Goal: Task Accomplishment & Management: Use online tool/utility

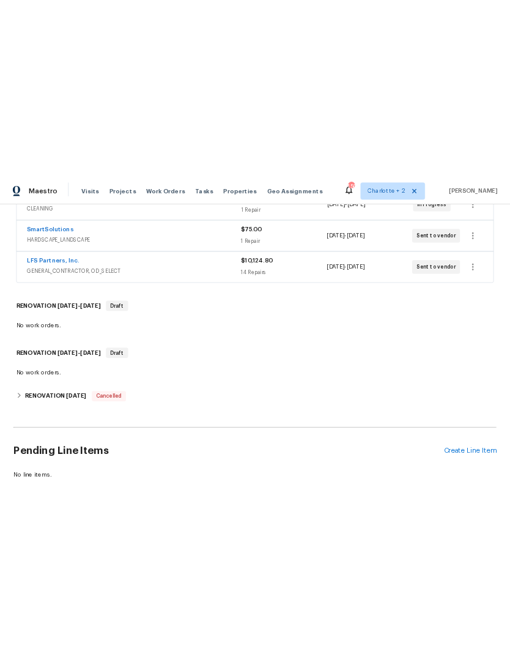
scroll to position [266, 0]
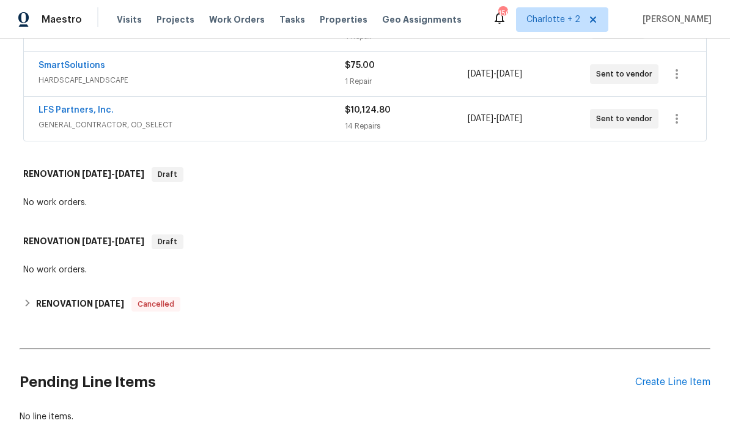
click at [510, 380] on div "Create Line Item" at bounding box center [673, 382] width 75 height 12
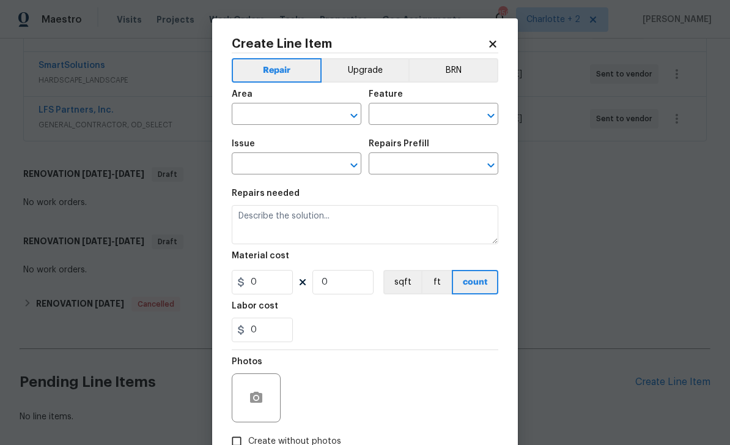
click at [276, 103] on div "Area" at bounding box center [297, 98] width 130 height 16
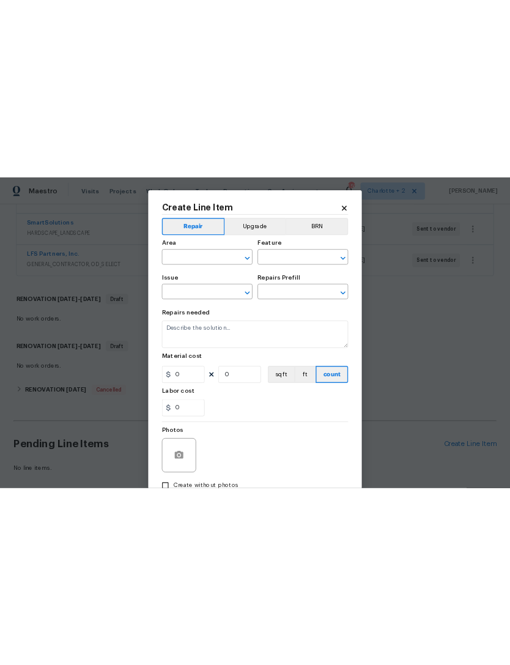
scroll to position [67, 0]
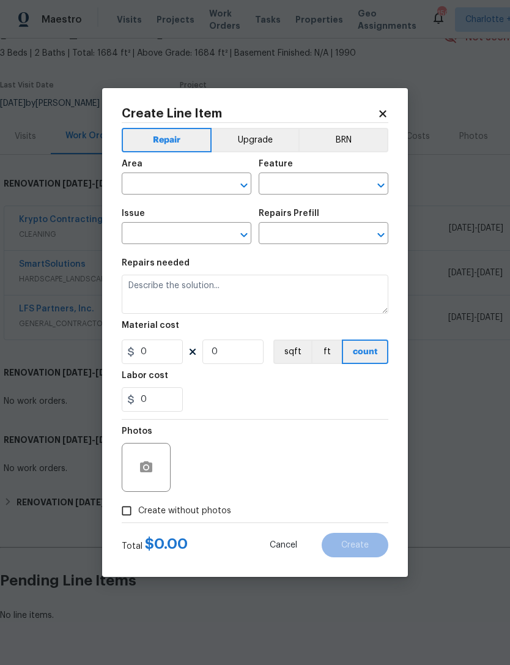
click at [191, 185] on input "text" at bounding box center [169, 185] width 95 height 19
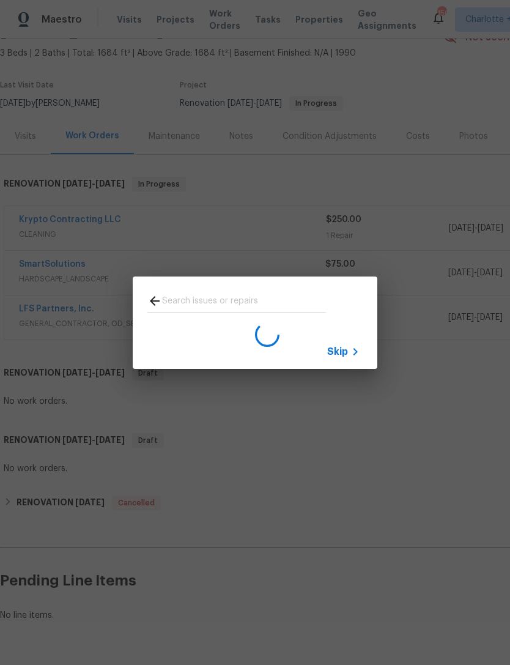
click at [428, 338] on div "Skip" at bounding box center [255, 322] width 510 height 645
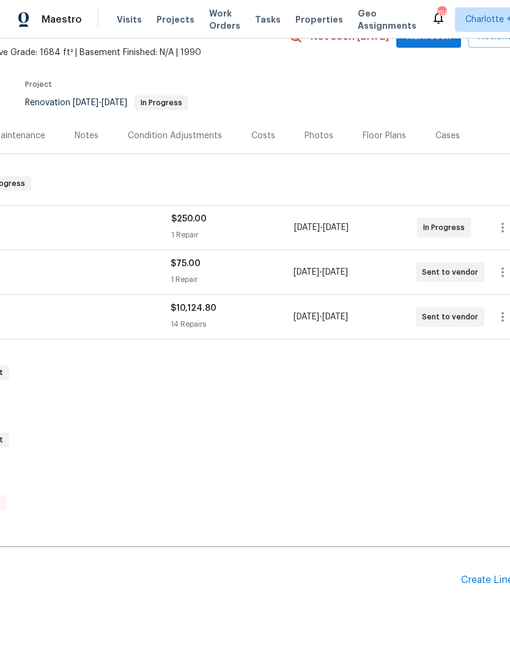
scroll to position [67, 155]
click at [489, 584] on div "Create Line Item" at bounding box center [498, 581] width 75 height 12
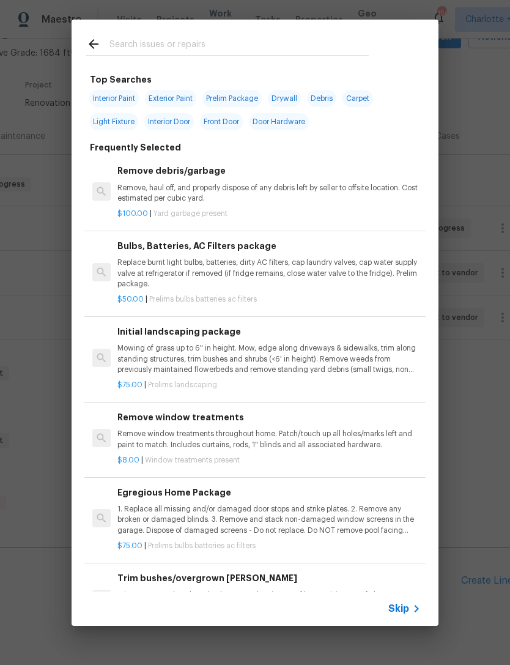
click at [195, 45] on input "text" at bounding box center [238, 46] width 259 height 18
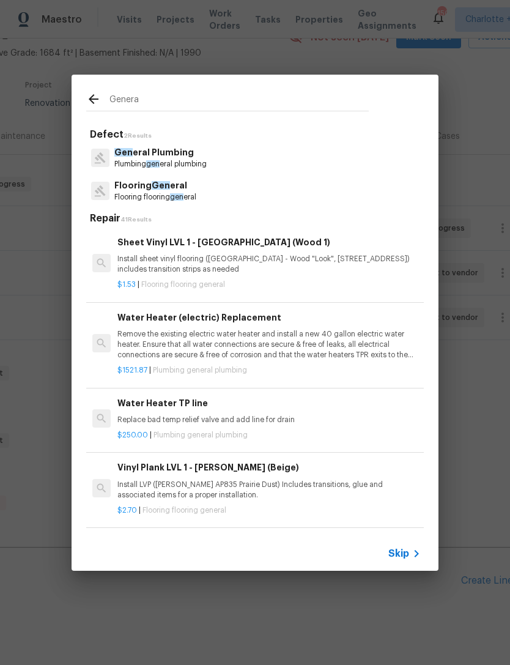
type input "General"
click at [154, 195] on p "Flooring flooring general" at bounding box center [155, 197] width 82 height 10
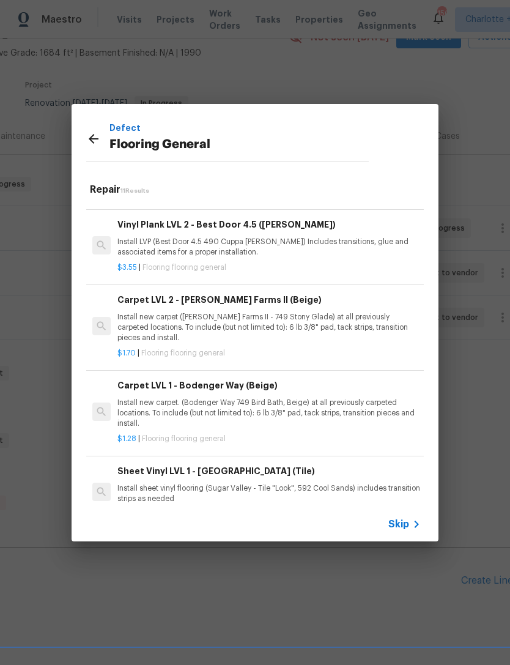
scroll to position [289, 0]
click at [322, 409] on p "Install new carpet. (Bodenger Way 749 Bird Bath, Beige) at all previously carpe…" at bounding box center [268, 412] width 303 height 31
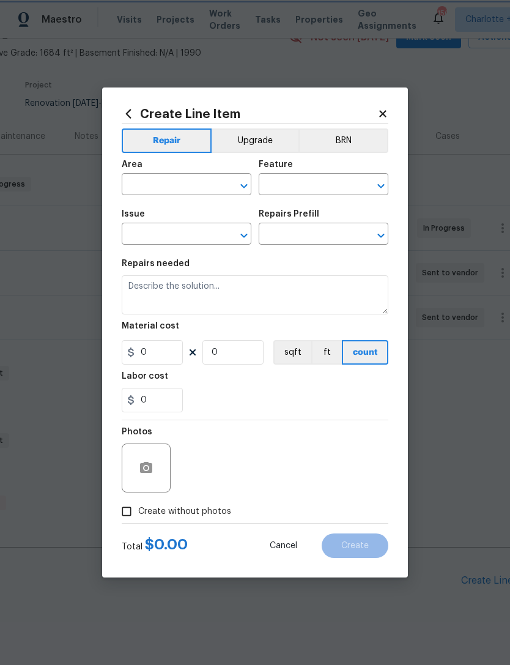
type input "Overall Flooring"
type input "Flooring General"
type input "Carpet LVL 1 - Bodenger Way (Beige) $1.28"
type textarea "Install new carpet. (Bodenger Way 749 Bird Bath, Beige) at all previously carpe…"
type input "1.28"
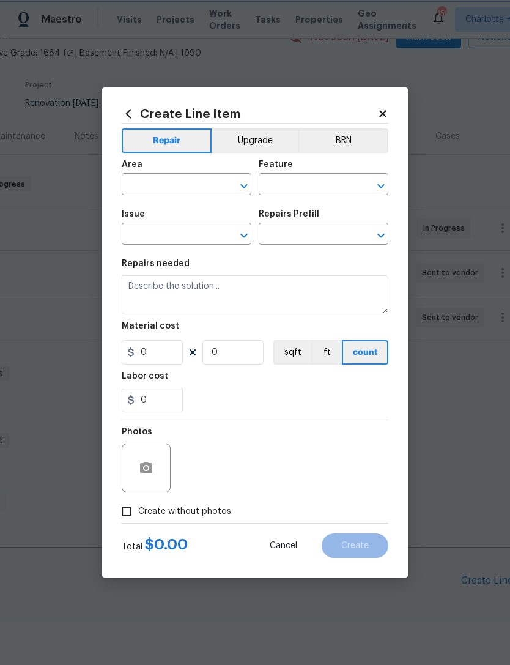
type input "1"
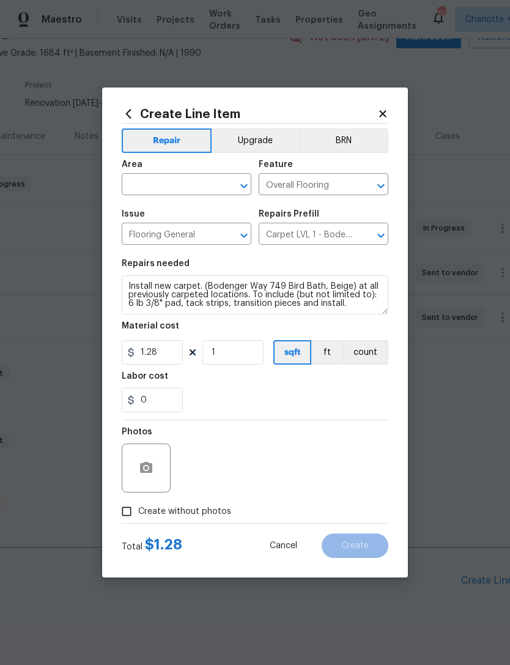
click at [188, 181] on input "text" at bounding box center [169, 185] width 95 height 19
type input "I"
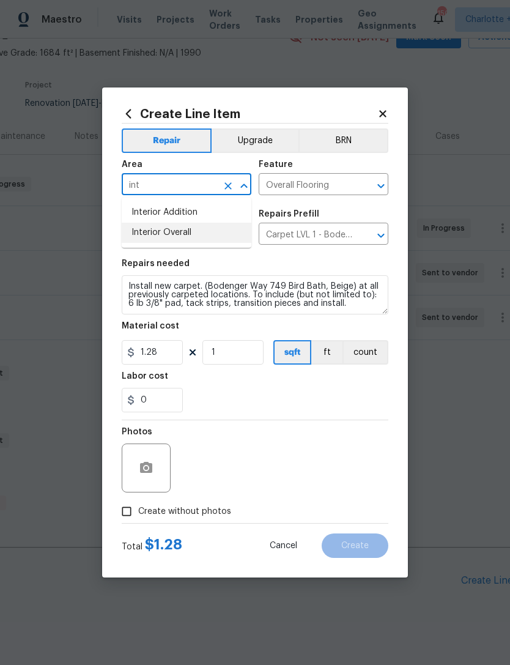
click at [214, 232] on li "Interior Overall" at bounding box center [187, 233] width 130 height 20
type input "Interior Overall"
click at [234, 359] on input "1" at bounding box center [232, 352] width 61 height 24
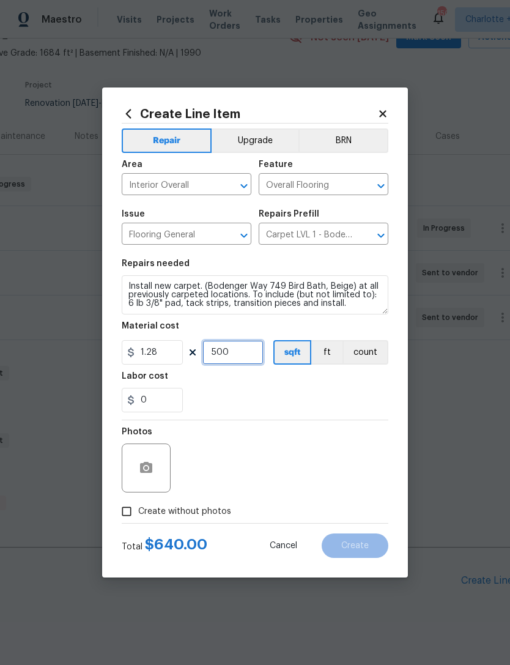
type input "500"
click at [301, 385] on div "Labor cost" at bounding box center [255, 380] width 267 height 16
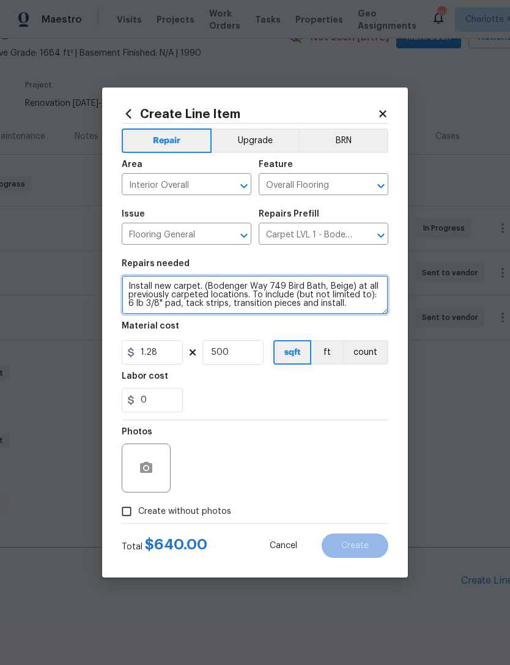
click at [350, 306] on textarea "Install new carpet. (Bodenger Way 749 Bird Bath, Beige) at all previously carpe…" at bounding box center [255, 294] width 267 height 39
type textarea "Install new carpet. (Bodenger Way 749 Bird Bath, Beige) at all previously carpe…"
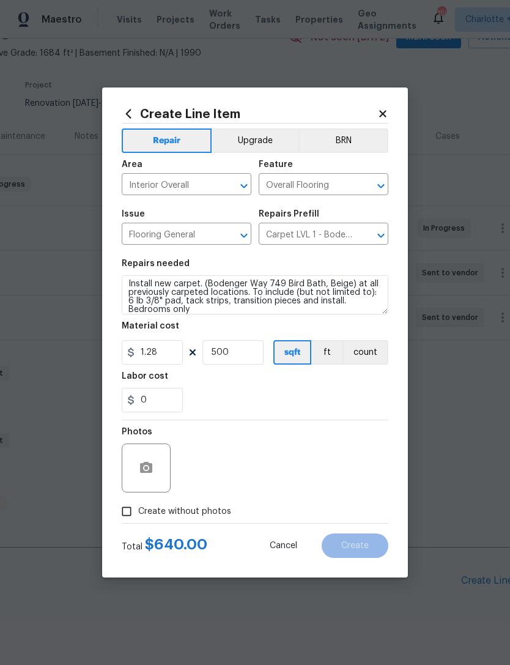
click at [335, 402] on div "0" at bounding box center [255, 400] width 267 height 24
click at [127, 511] on input "Create without photos" at bounding box center [126, 511] width 23 height 23
checkbox input "true"
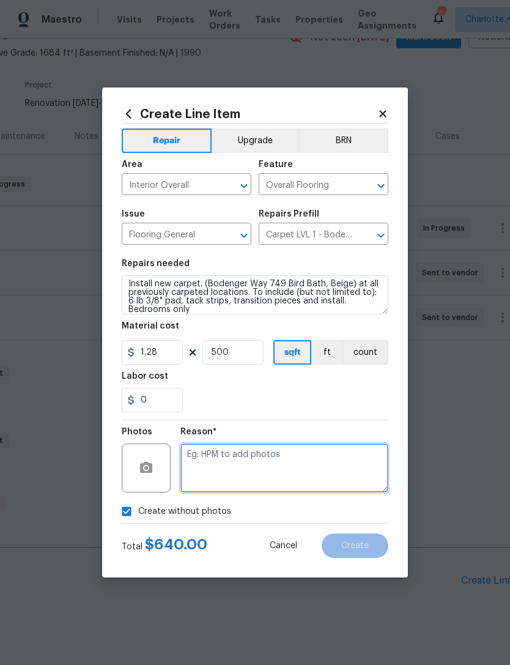
click at [343, 472] on textarea at bounding box center [284, 467] width 208 height 49
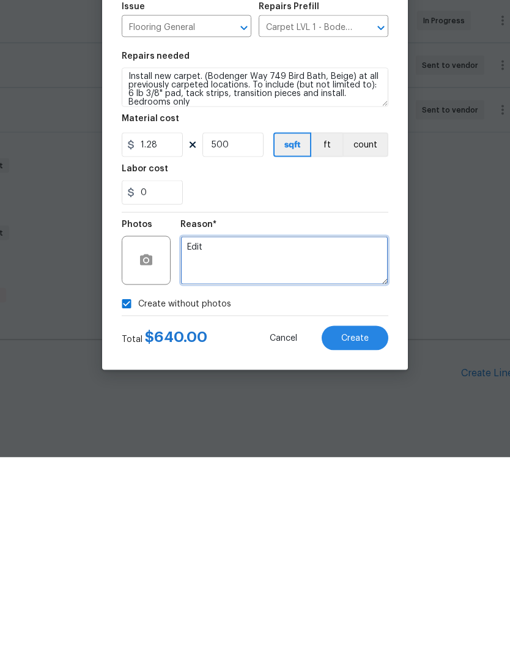
type textarea "Edit"
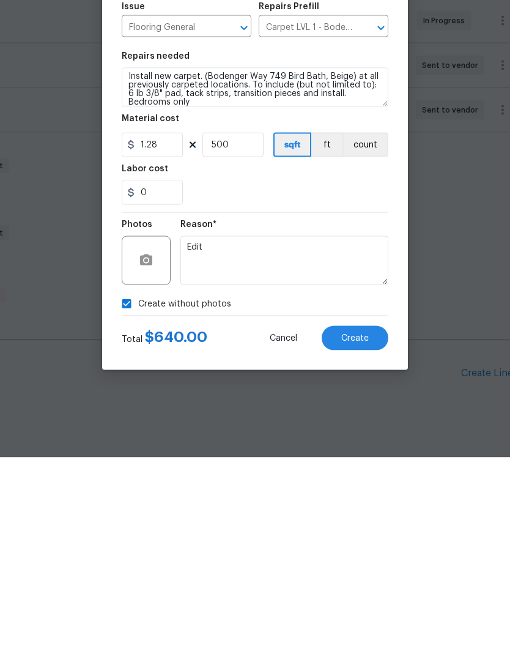
click at [366, 541] on span "Create" at bounding box center [355, 545] width 28 height 9
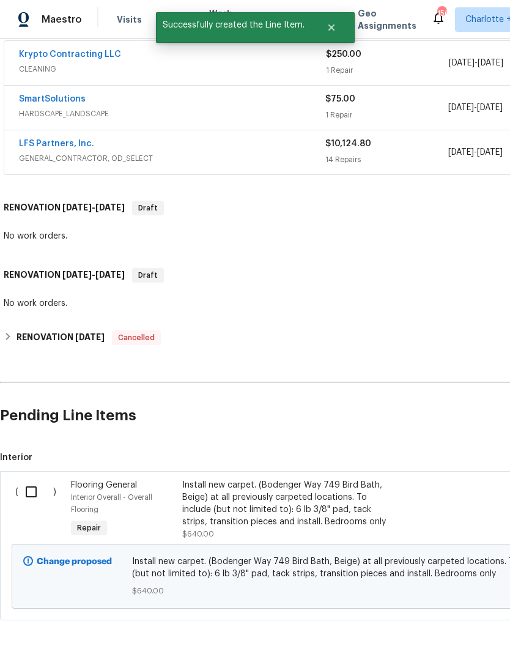
scroll to position [232, 0]
click at [38, 479] on input "checkbox" at bounding box center [35, 492] width 35 height 26
checkbox input "true"
click at [475, 639] on span "Create Work Order" at bounding box center [439, 634] width 81 height 15
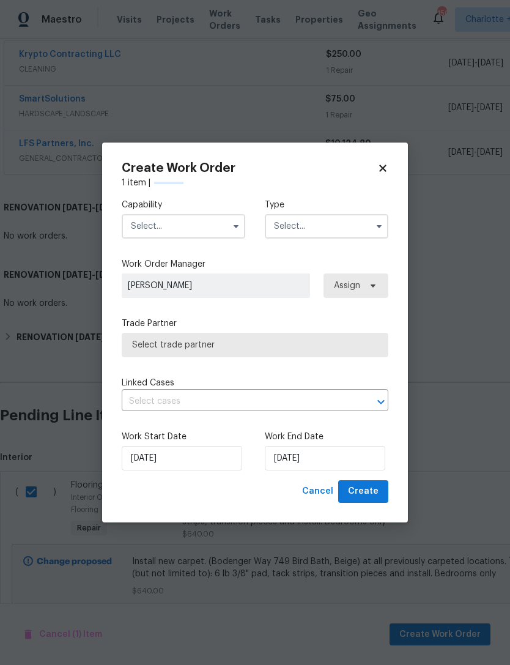
click at [180, 224] on input "text" at bounding box center [184, 226] width 124 height 24
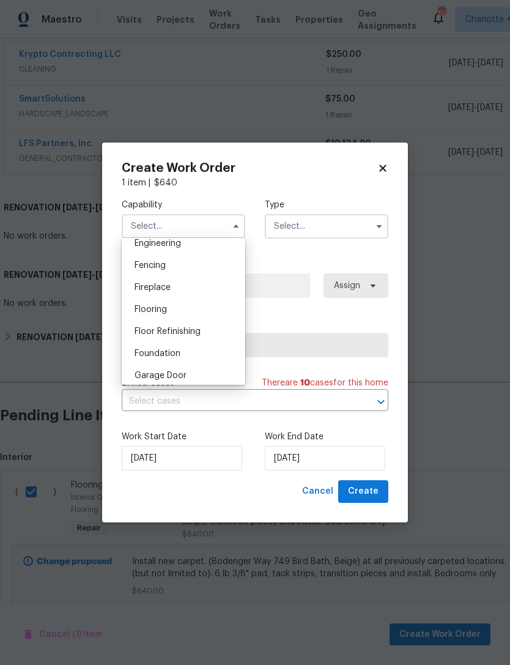
scroll to position [428, 0]
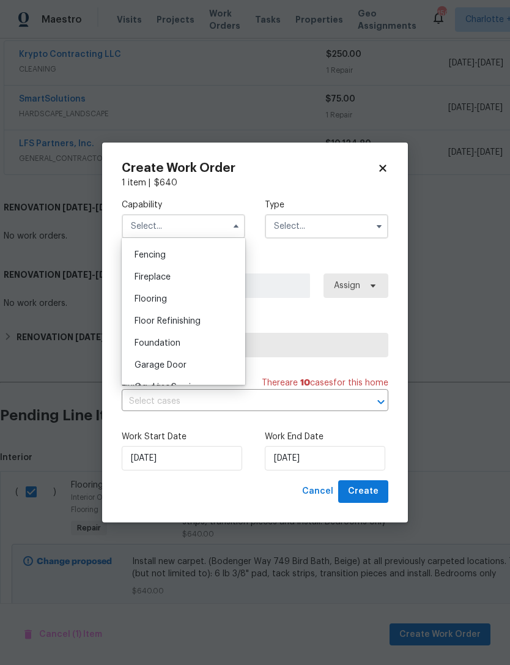
click at [160, 301] on span "Flooring" at bounding box center [151, 299] width 32 height 9
type input "Flooring"
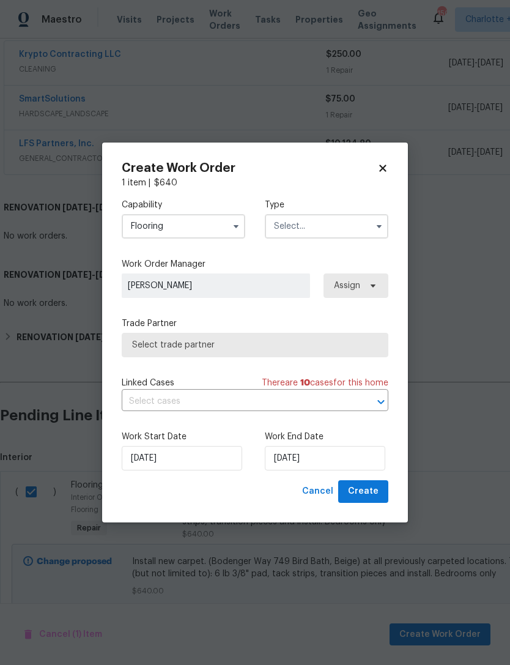
click at [329, 226] on input "text" at bounding box center [327, 226] width 124 height 24
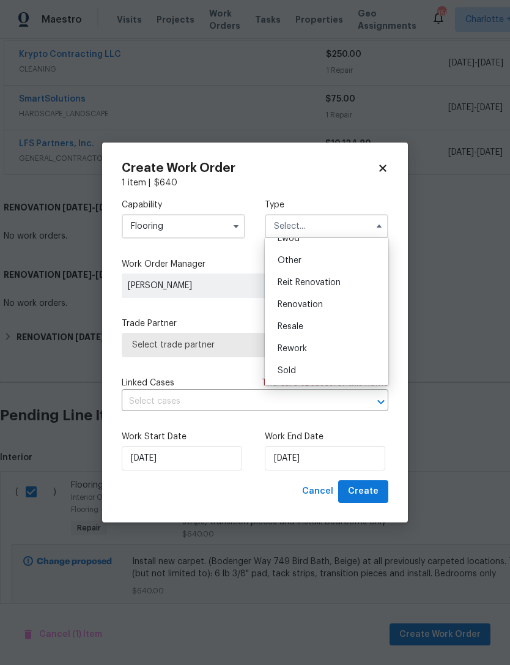
scroll to position [146, 0]
click at [312, 305] on span "Renovation" at bounding box center [300, 304] width 45 height 9
type input "Renovation"
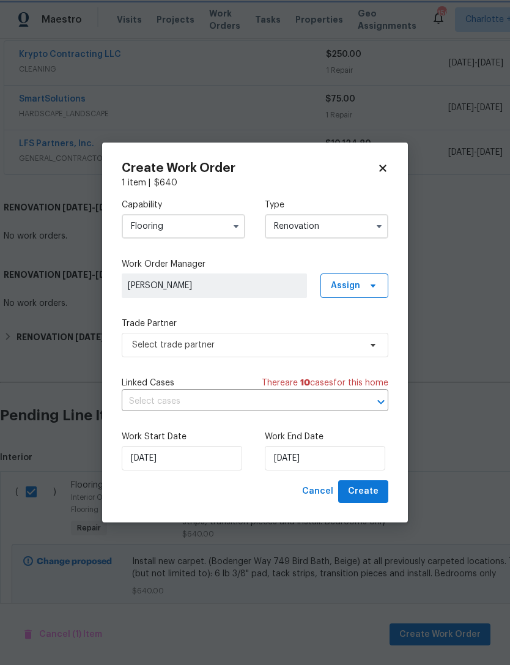
scroll to position [0, 0]
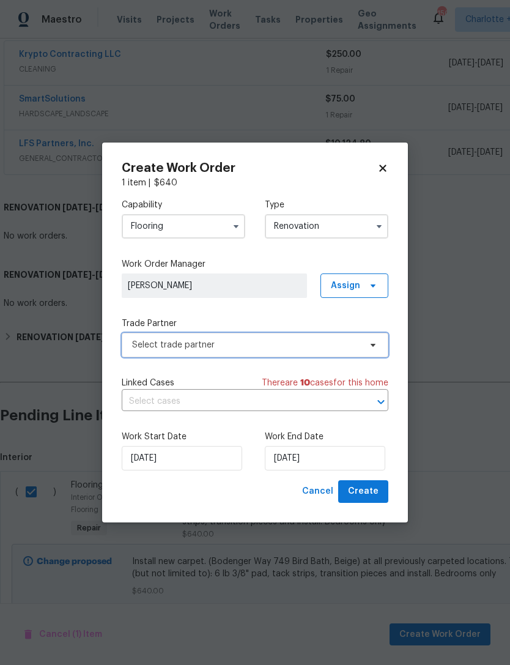
click at [247, 348] on span "Select trade partner" at bounding box center [246, 345] width 228 height 12
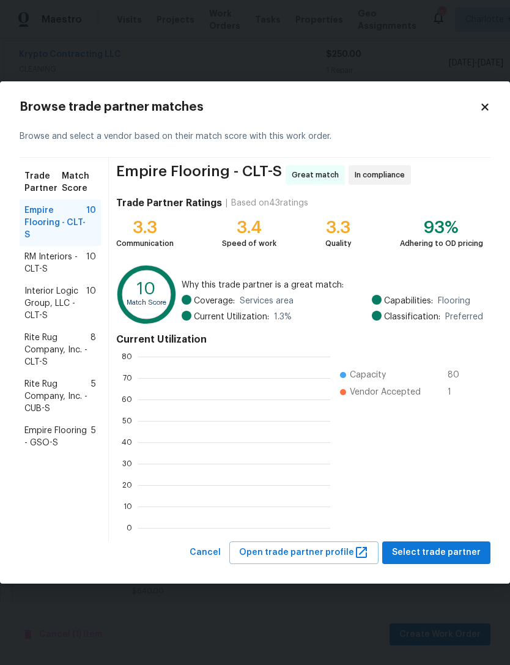
scroll to position [1, 1]
click at [42, 260] on span "RM Interiors - CLT-S" at bounding box center [55, 263] width 62 height 24
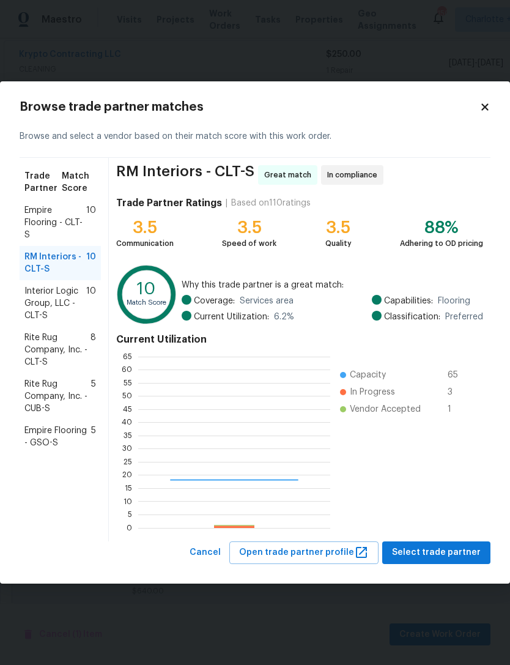
scroll to position [171, 192]
click at [462, 555] on span "Select trade partner" at bounding box center [436, 552] width 89 height 15
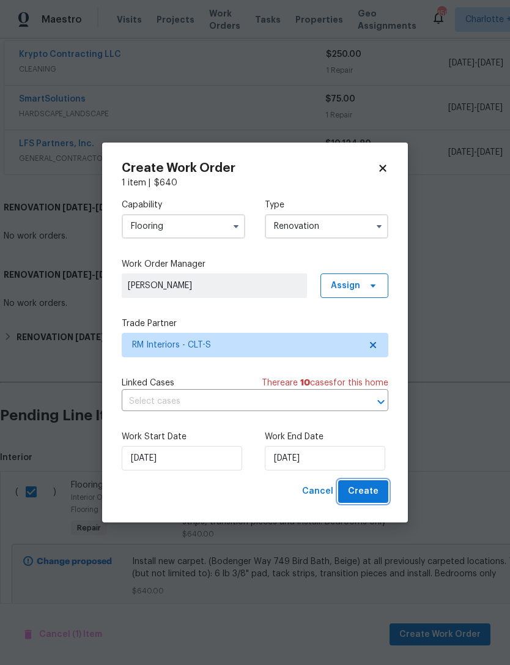
click at [365, 491] on span "Create" at bounding box center [363, 491] width 31 height 15
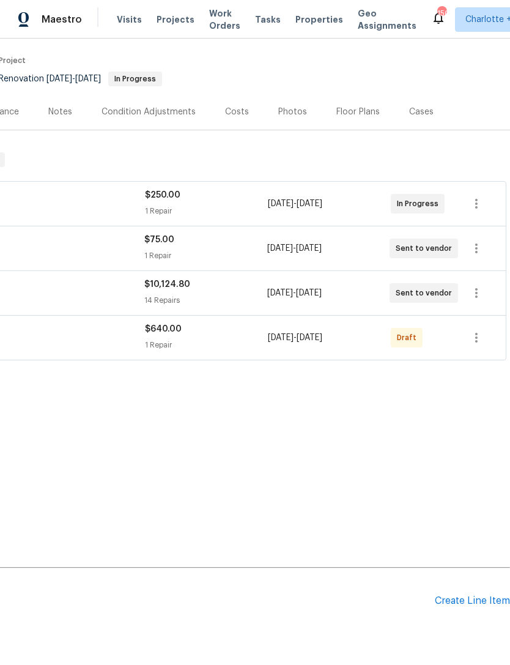
scroll to position [92, 181]
click at [476, 330] on icon "button" at bounding box center [476, 337] width 15 height 15
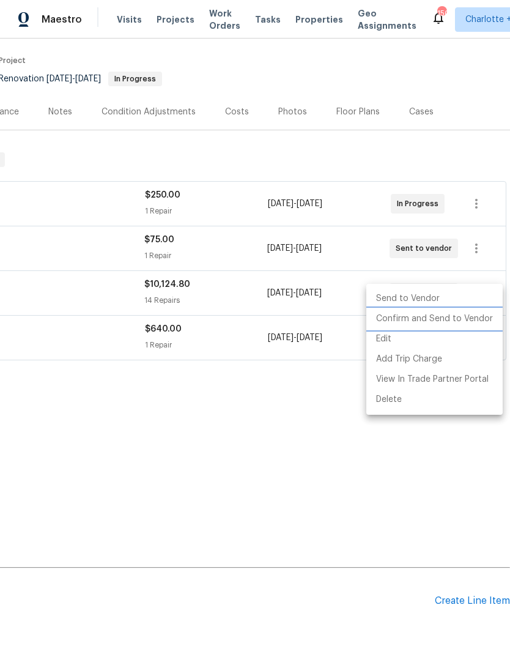
click at [460, 322] on li "Confirm and Send to Vendor" at bounding box center [434, 319] width 136 height 20
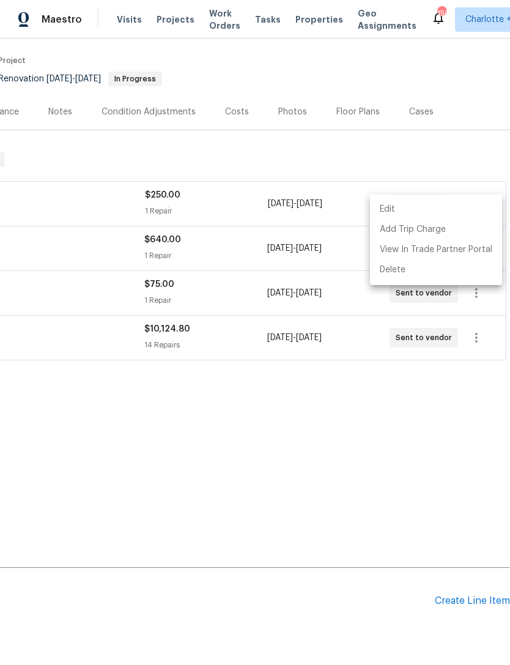
click at [230, 72] on div at bounding box center [255, 332] width 510 height 665
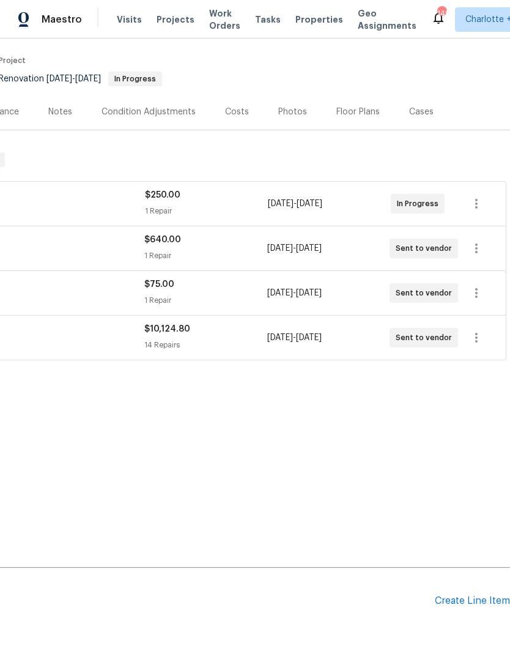
click at [235, 106] on div "Costs" at bounding box center [237, 112] width 24 height 12
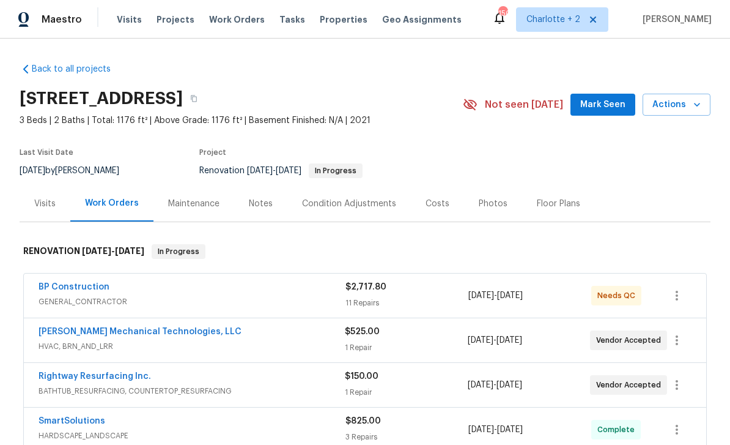
click at [510, 110] on span "Actions" at bounding box center [677, 104] width 48 height 15
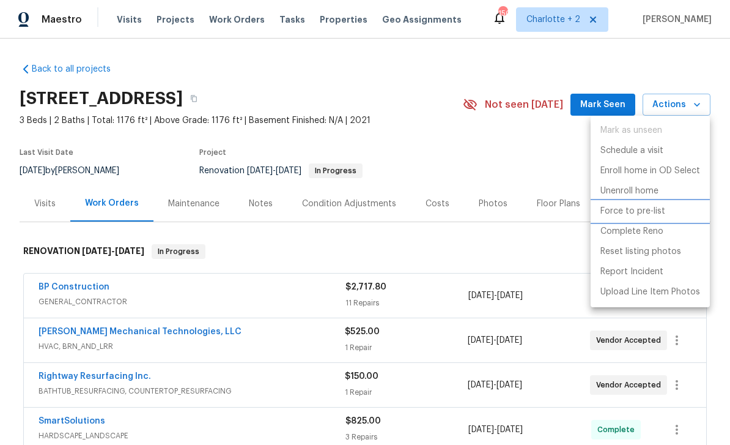
click at [510, 210] on p "Force to pre-list" at bounding box center [633, 211] width 65 height 13
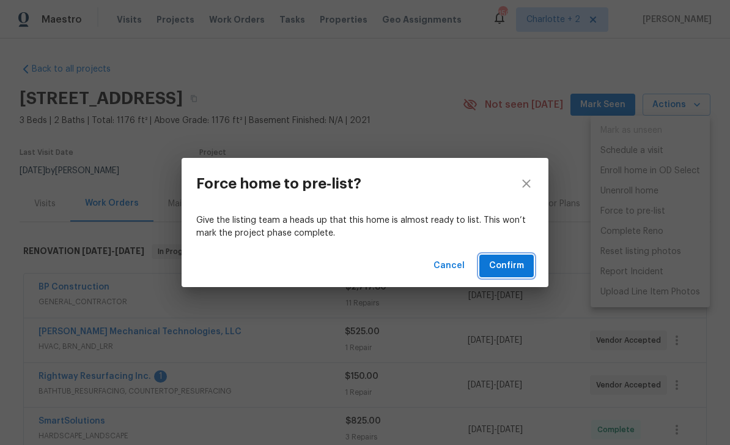
click at [510, 260] on span "Confirm" at bounding box center [506, 265] width 35 height 15
